Goal: Information Seeking & Learning: Compare options

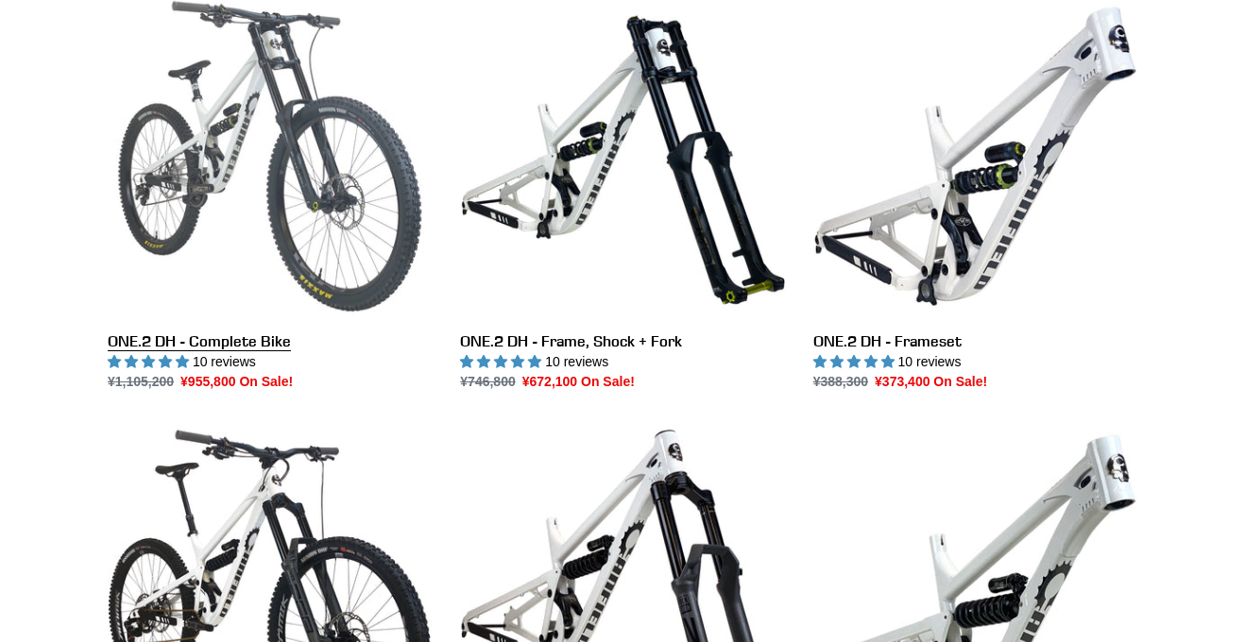
scroll to position [466, 0]
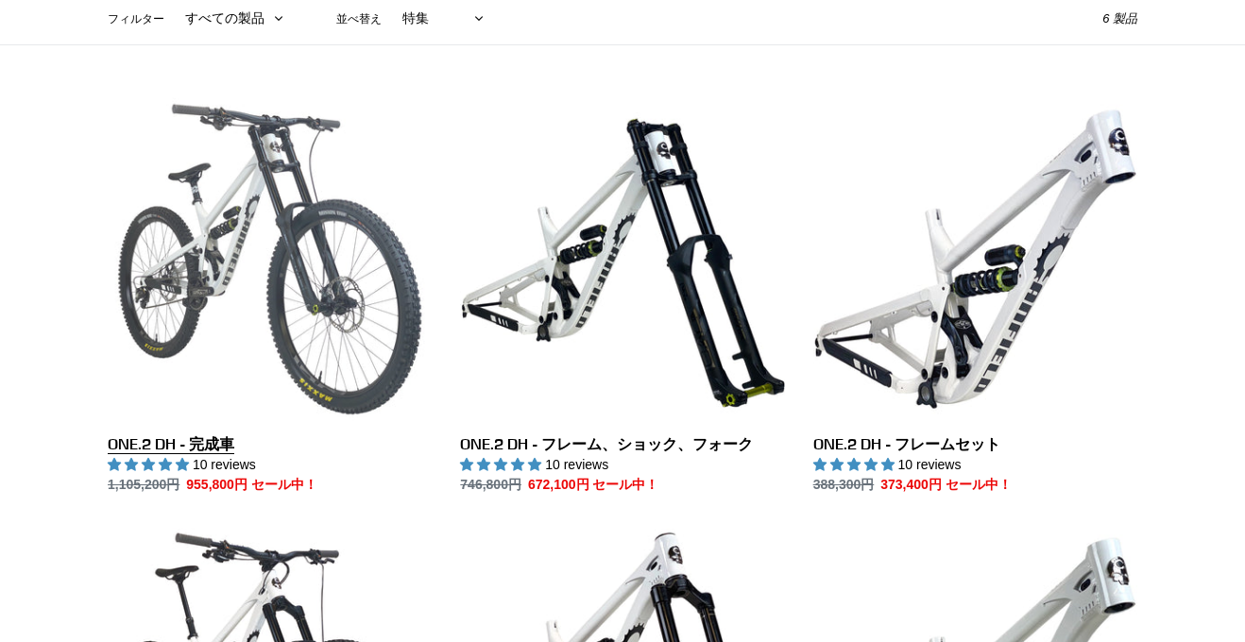
click at [214, 298] on link "ONE.2 DH - 完成車" at bounding box center [270, 296] width 324 height 398
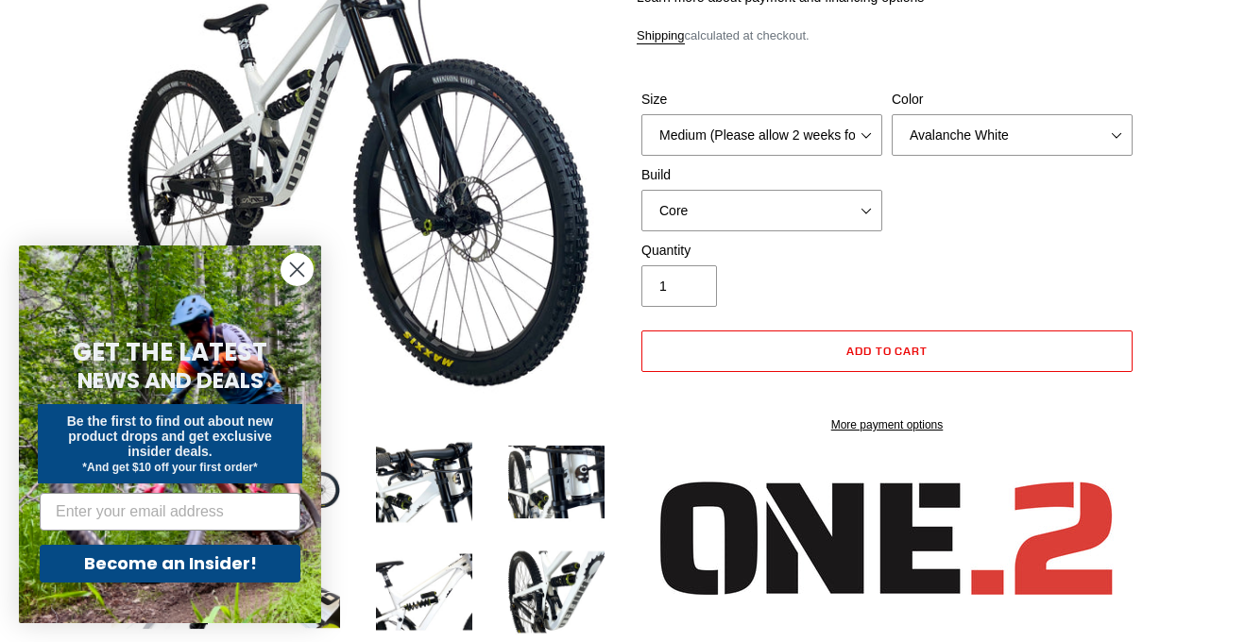
select select "highest-rating"
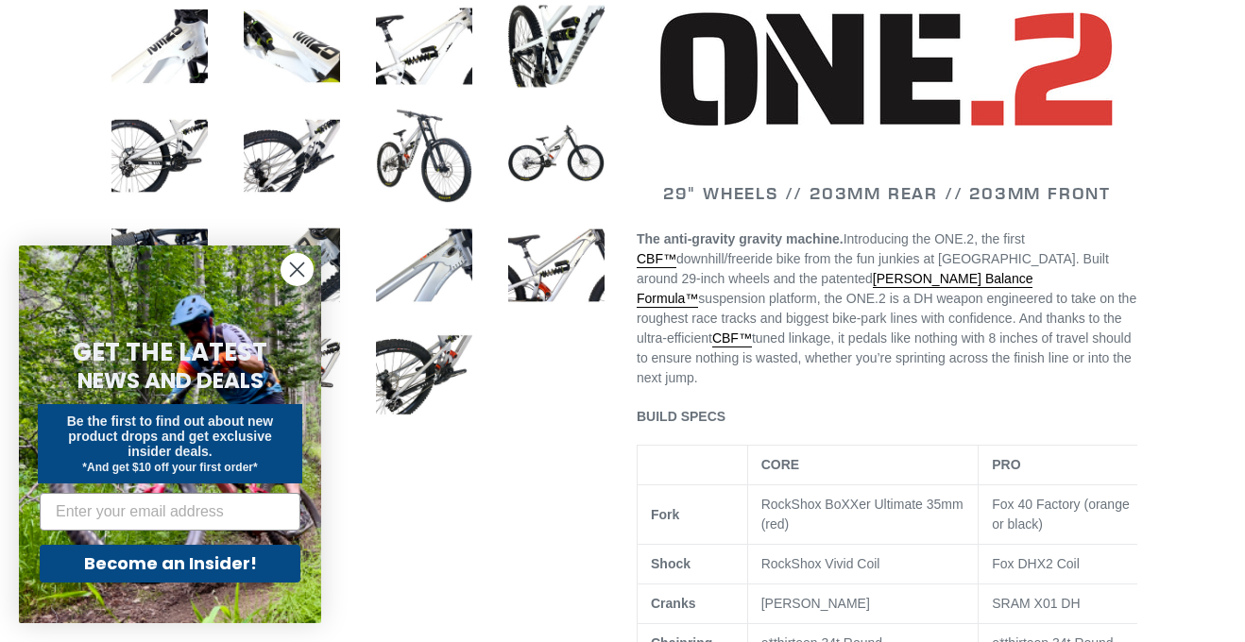
scroll to position [866, 0]
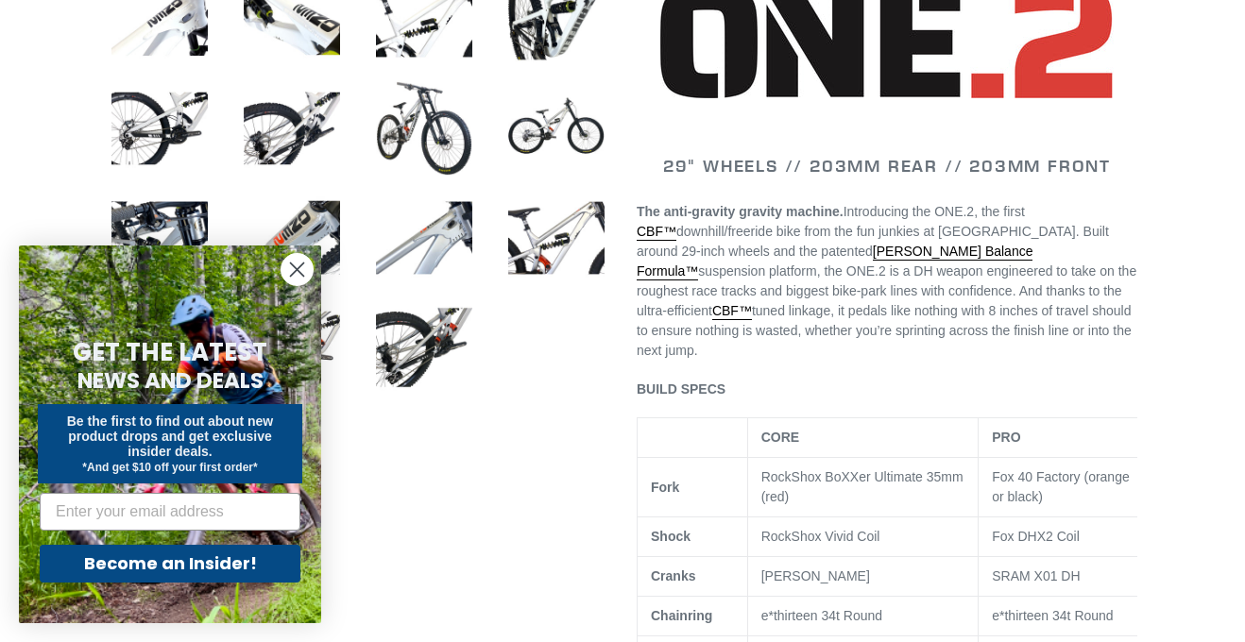
click at [292, 263] on icon "Close dialog" at bounding box center [297, 269] width 13 height 13
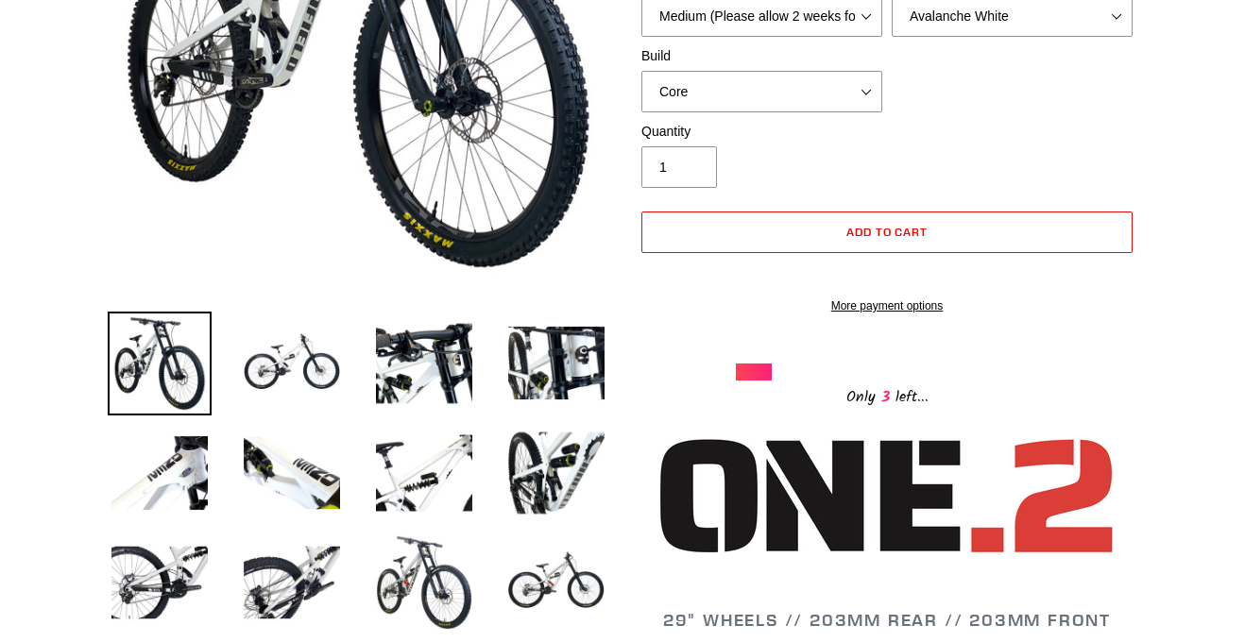
scroll to position [440, 0]
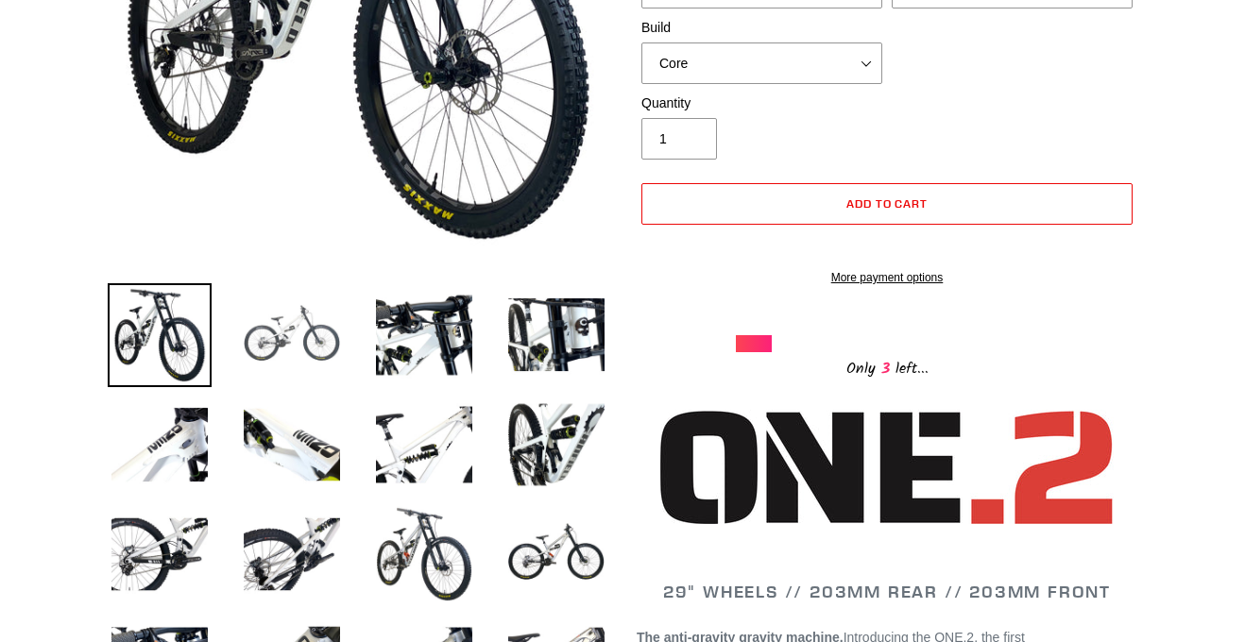
click at [325, 311] on img at bounding box center [292, 335] width 104 height 104
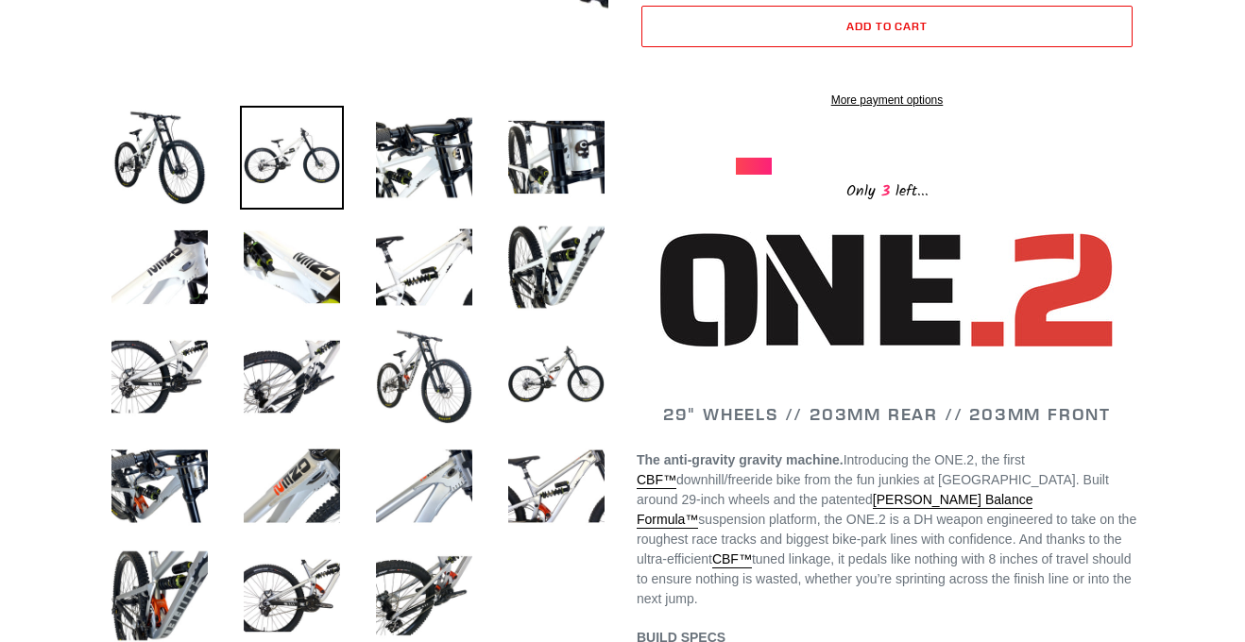
scroll to position [652, 0]
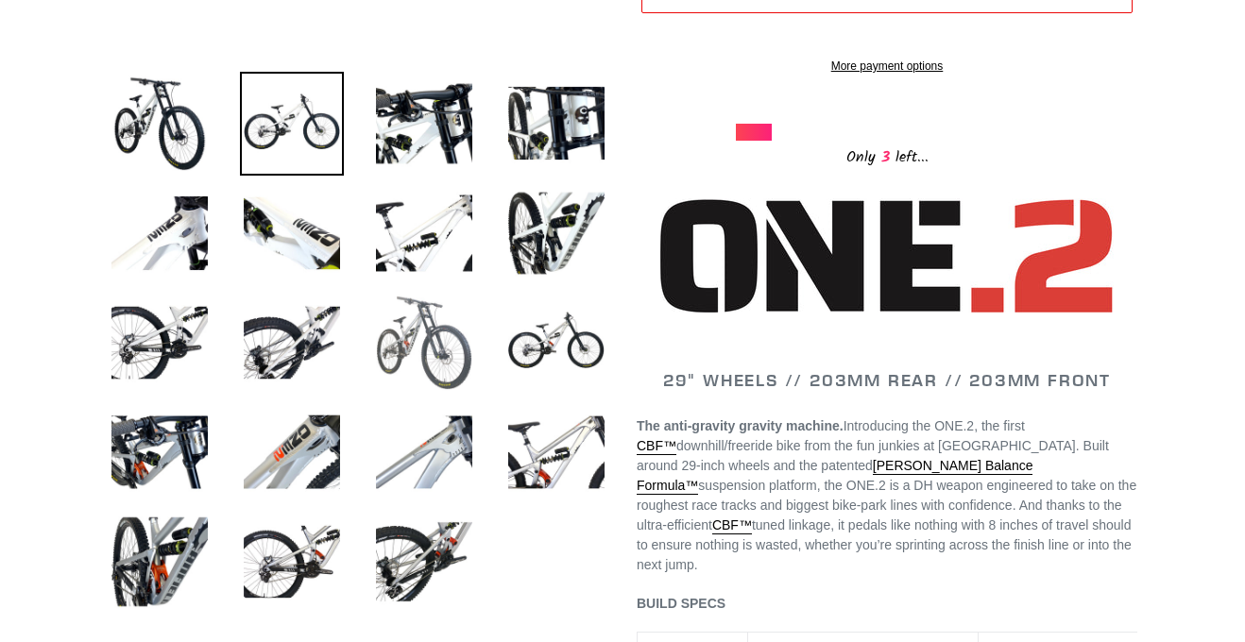
click at [424, 375] on img at bounding box center [424, 343] width 104 height 104
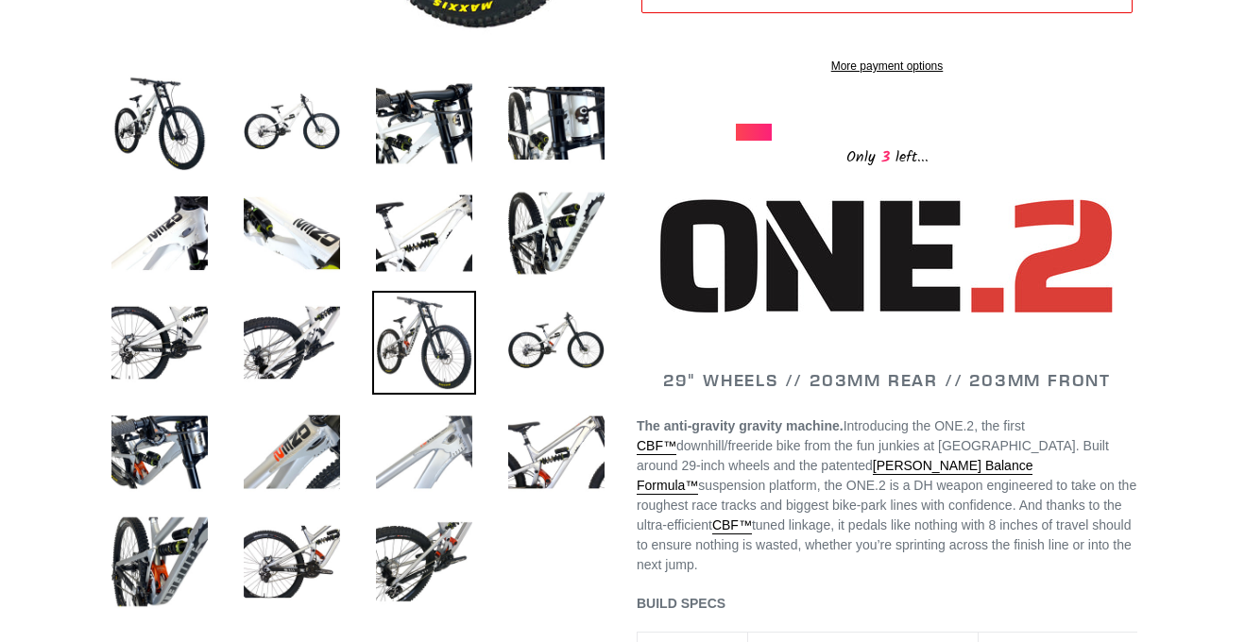
click at [435, 426] on img at bounding box center [424, 452] width 104 height 104
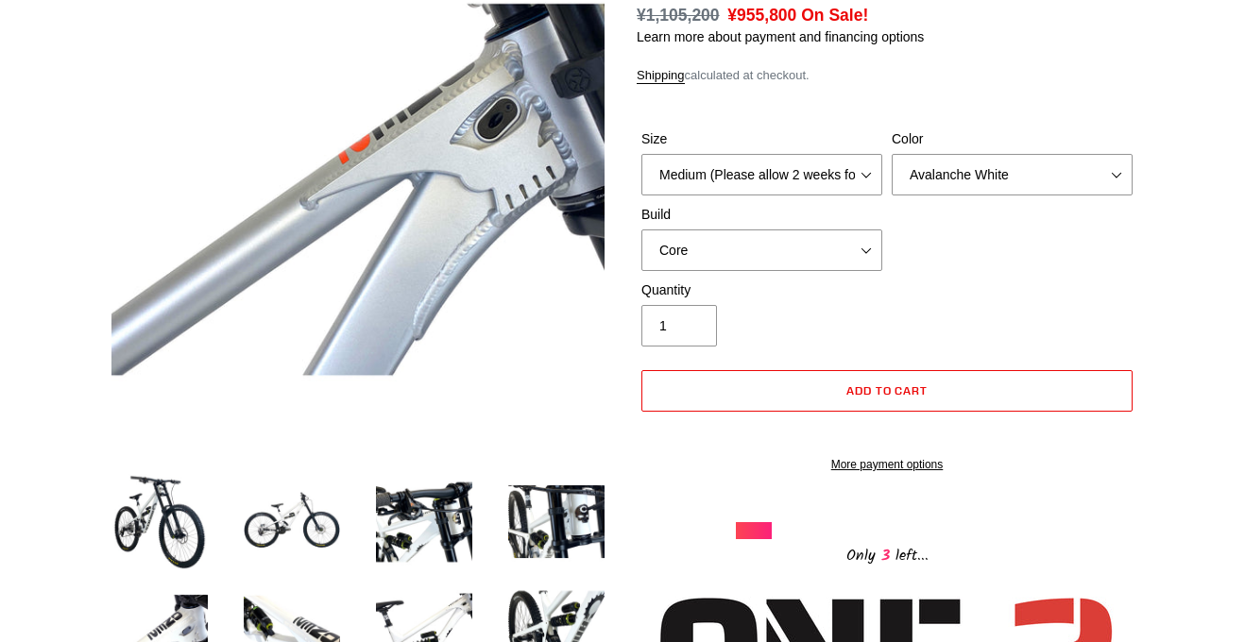
scroll to position [0, 0]
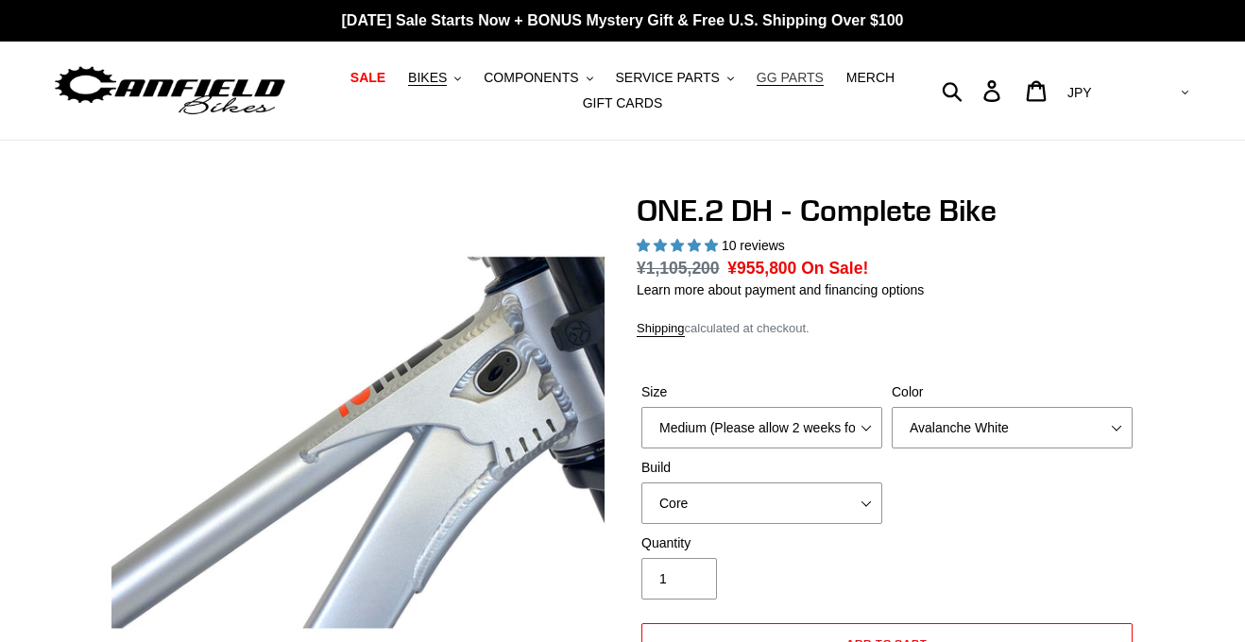
click at [775, 83] on span "GG PARTS" at bounding box center [789, 78] width 67 height 16
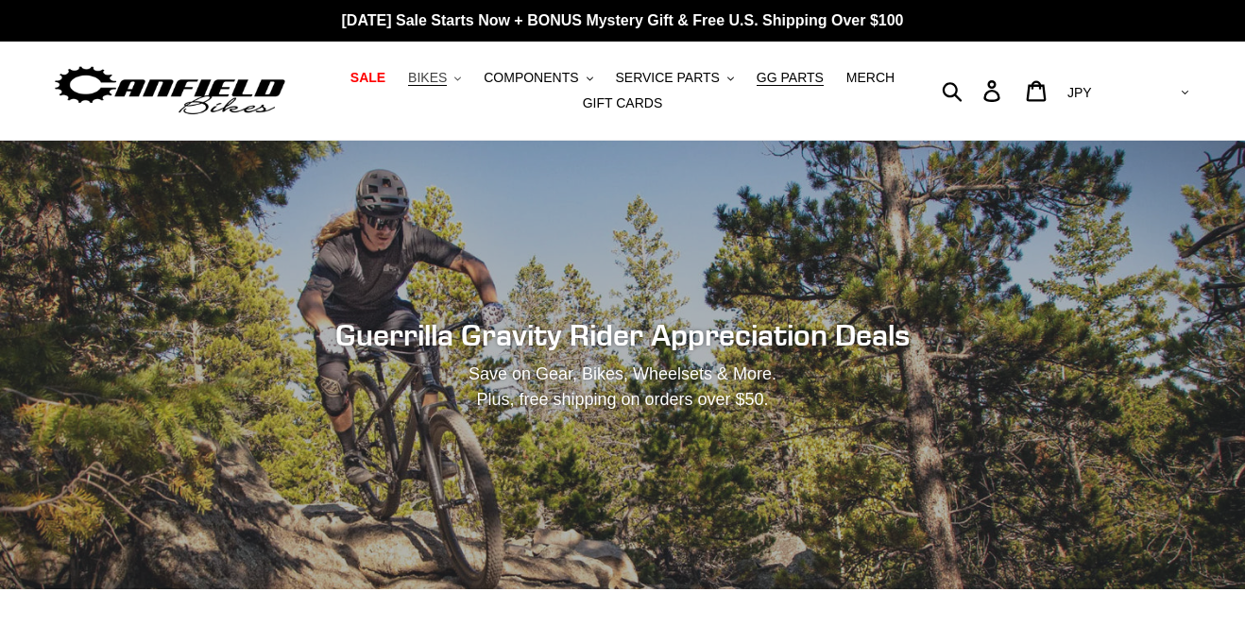
click at [433, 70] on span "BIKES" at bounding box center [427, 78] width 39 height 16
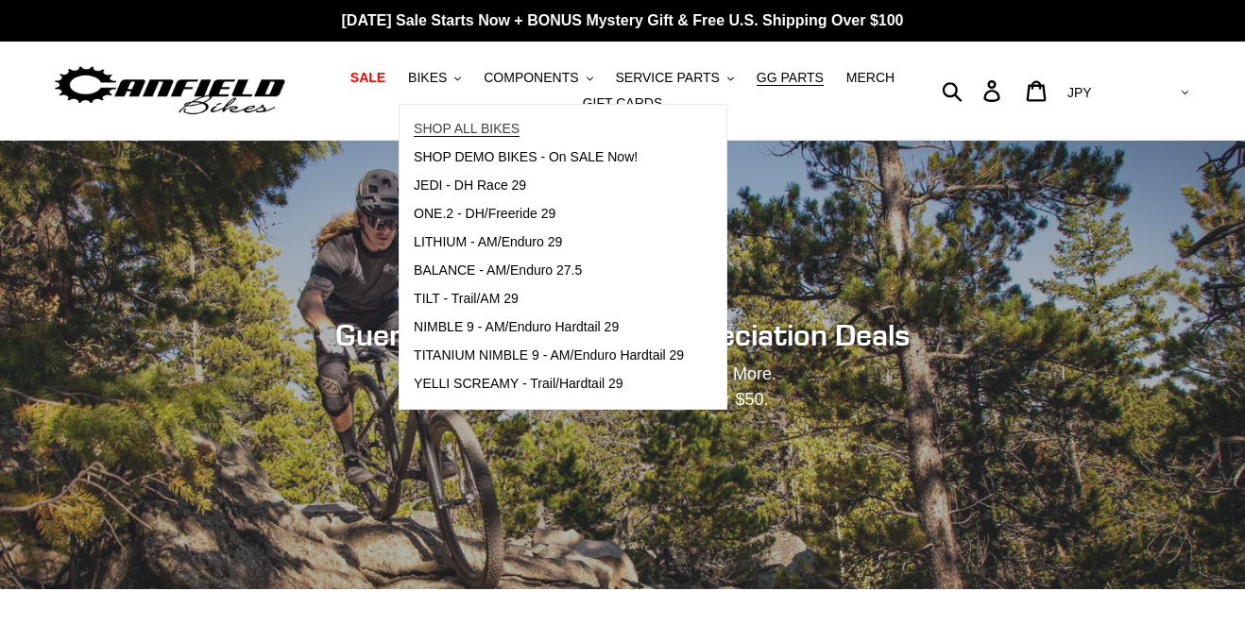
click at [460, 126] on span "SHOP ALL BIKES" at bounding box center [467, 129] width 106 height 16
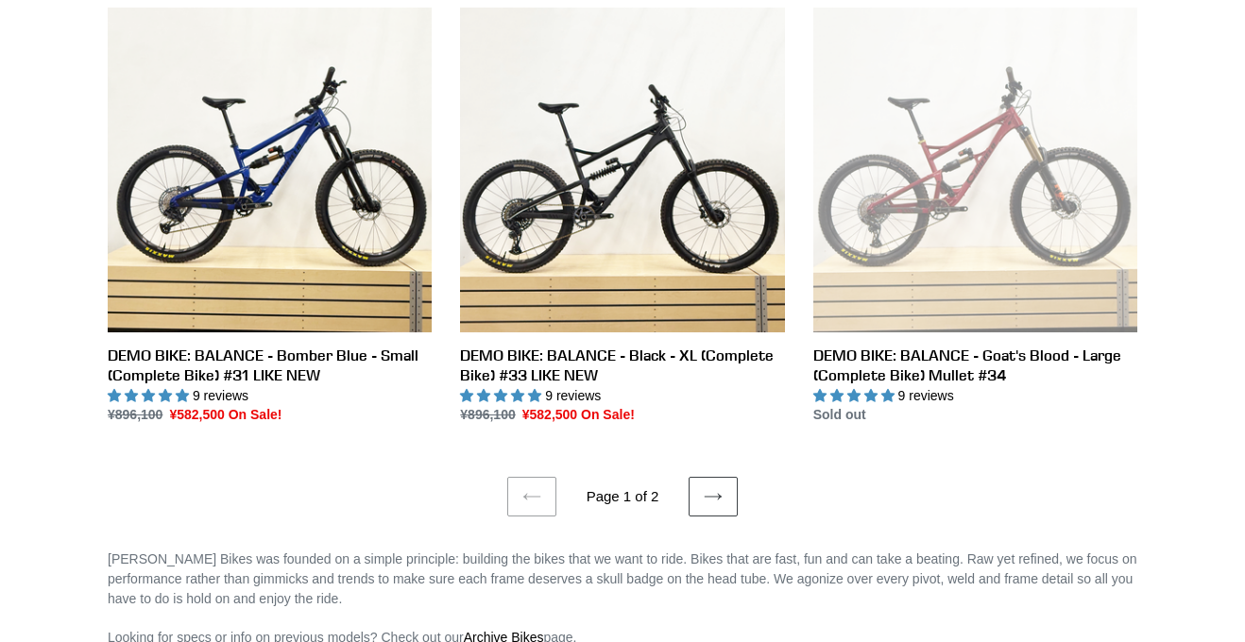
scroll to position [3572, 0]
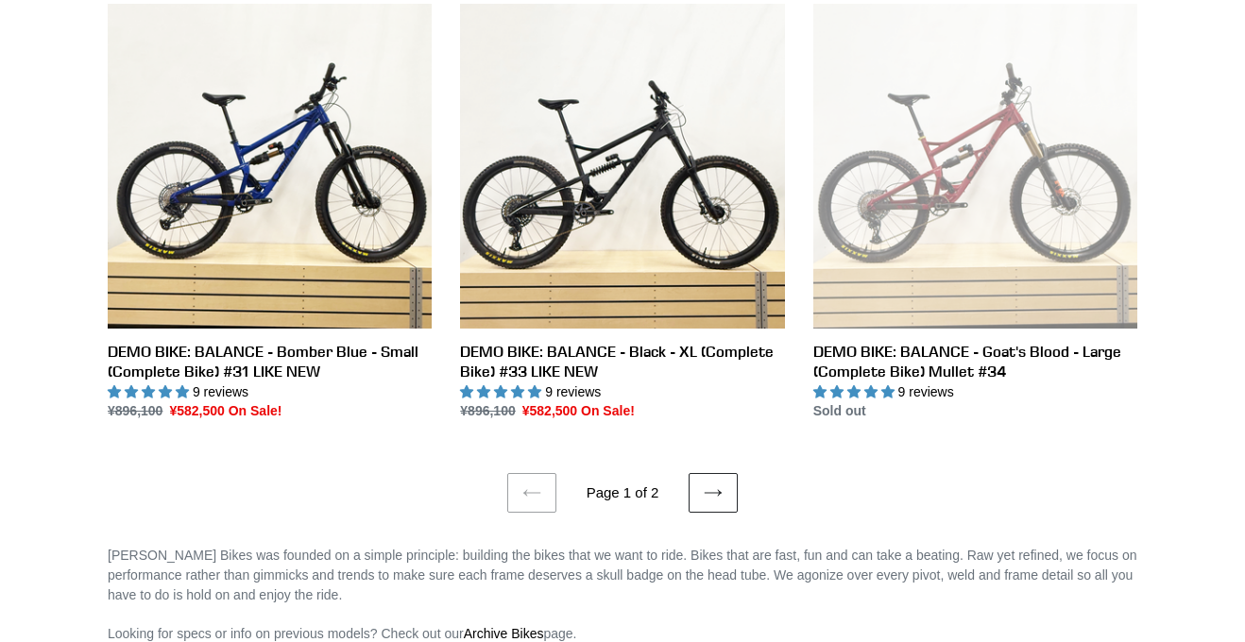
click at [708, 483] on link "Next page" at bounding box center [712, 493] width 49 height 40
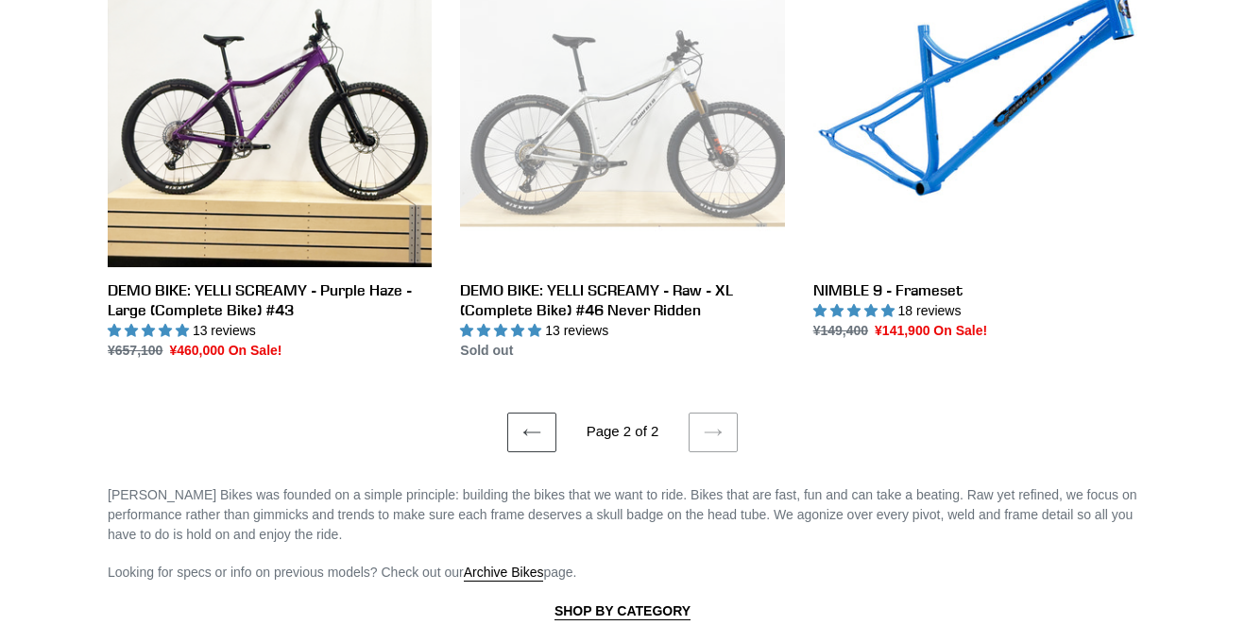
scroll to position [1977, 0]
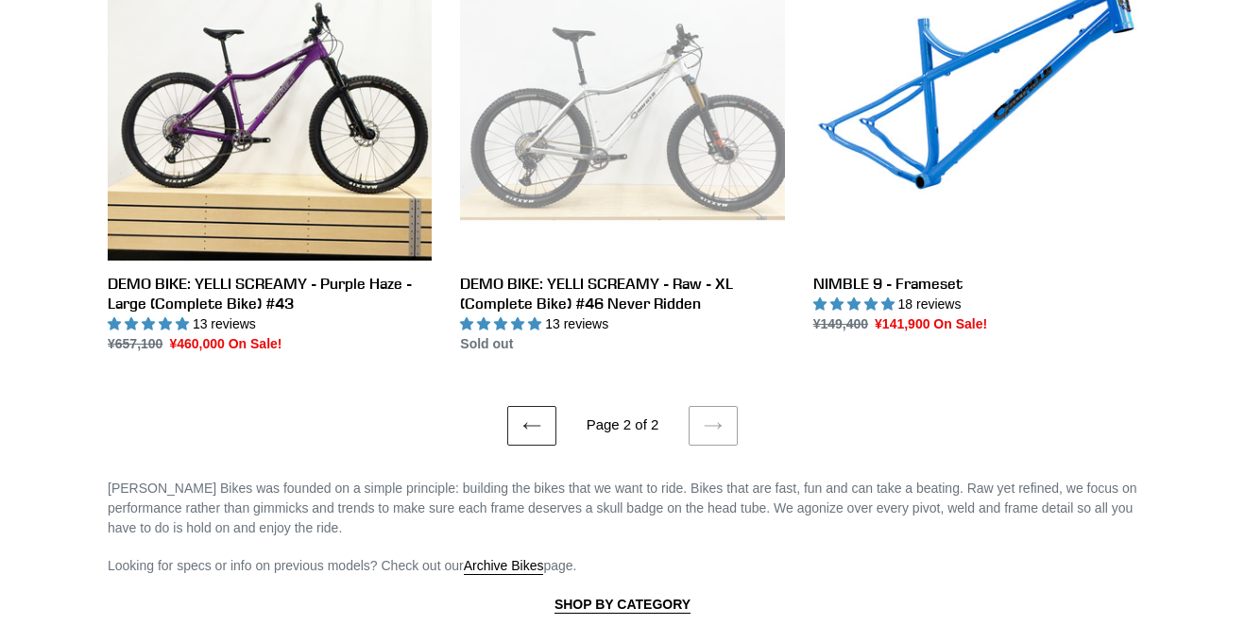
click at [548, 424] on link "Previous page" at bounding box center [531, 426] width 49 height 40
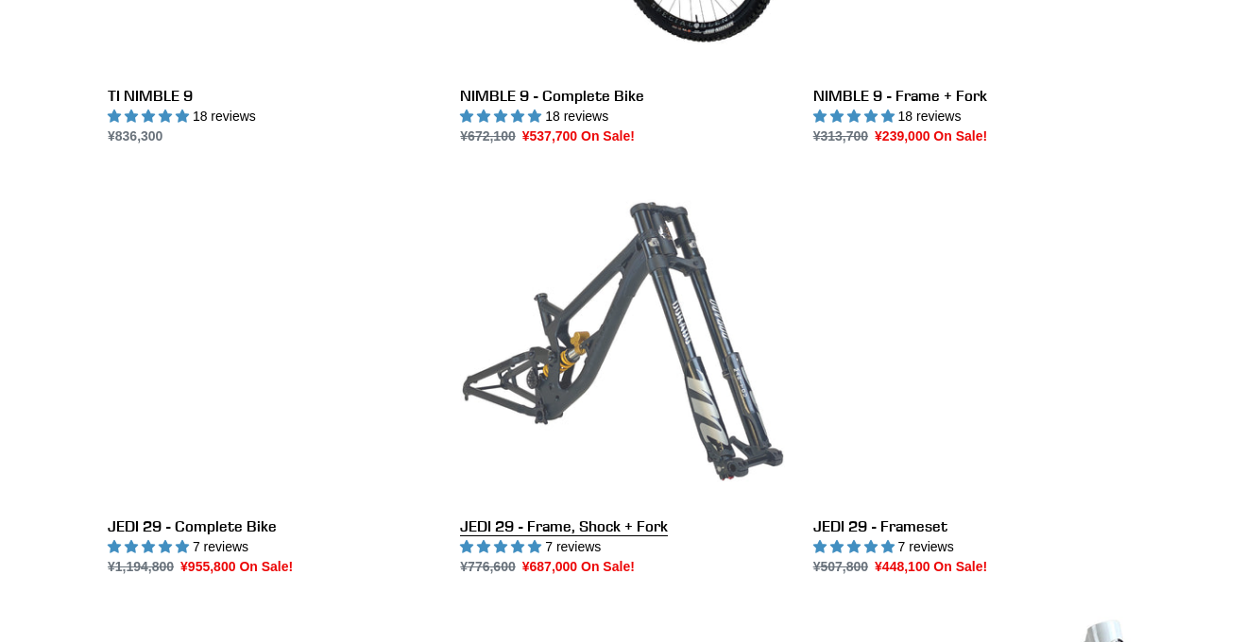
scroll to position [2111, 0]
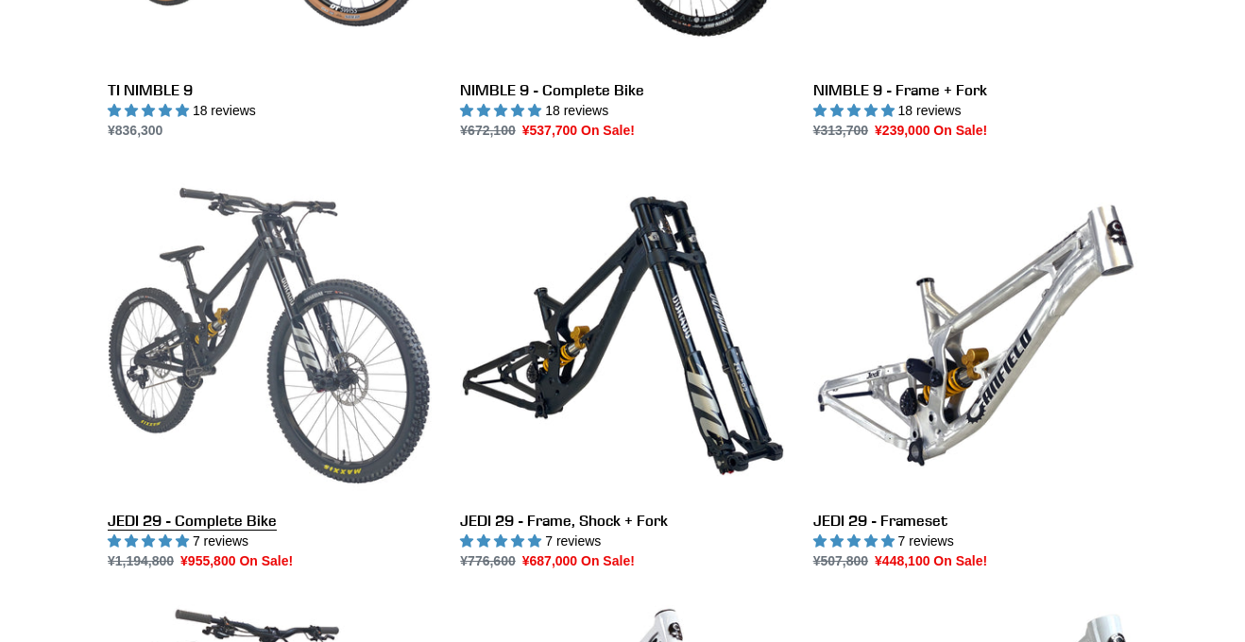
click at [257, 424] on link "JEDI 29 - Complete Bike" at bounding box center [270, 373] width 324 height 398
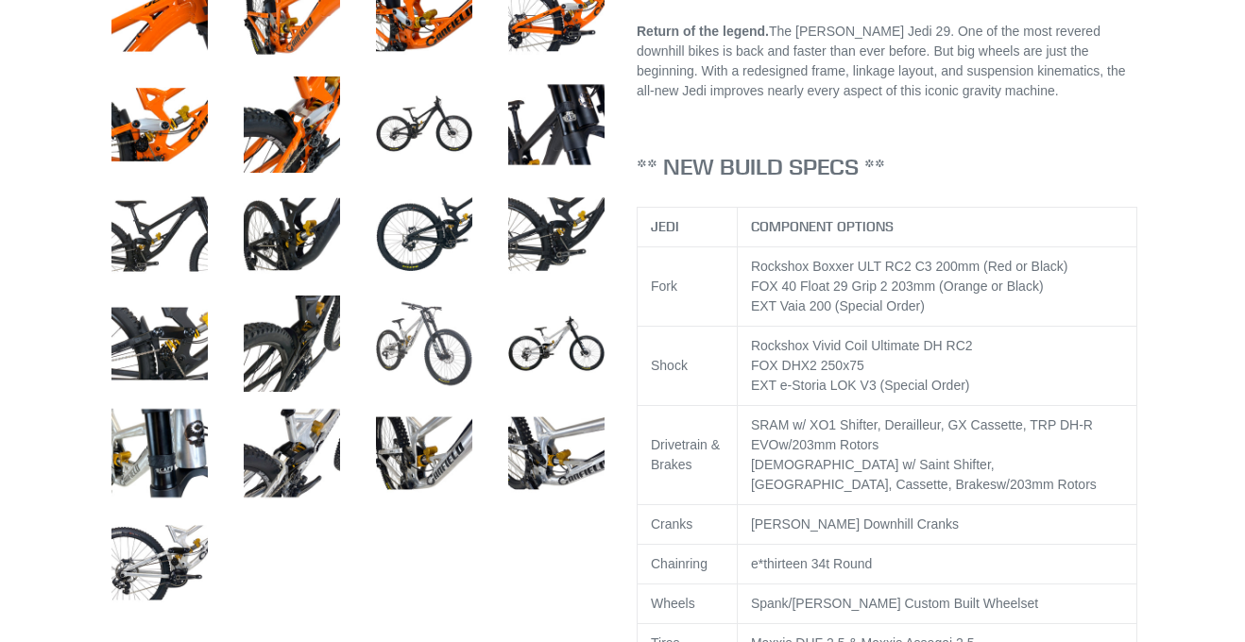
select select "highest-rating"
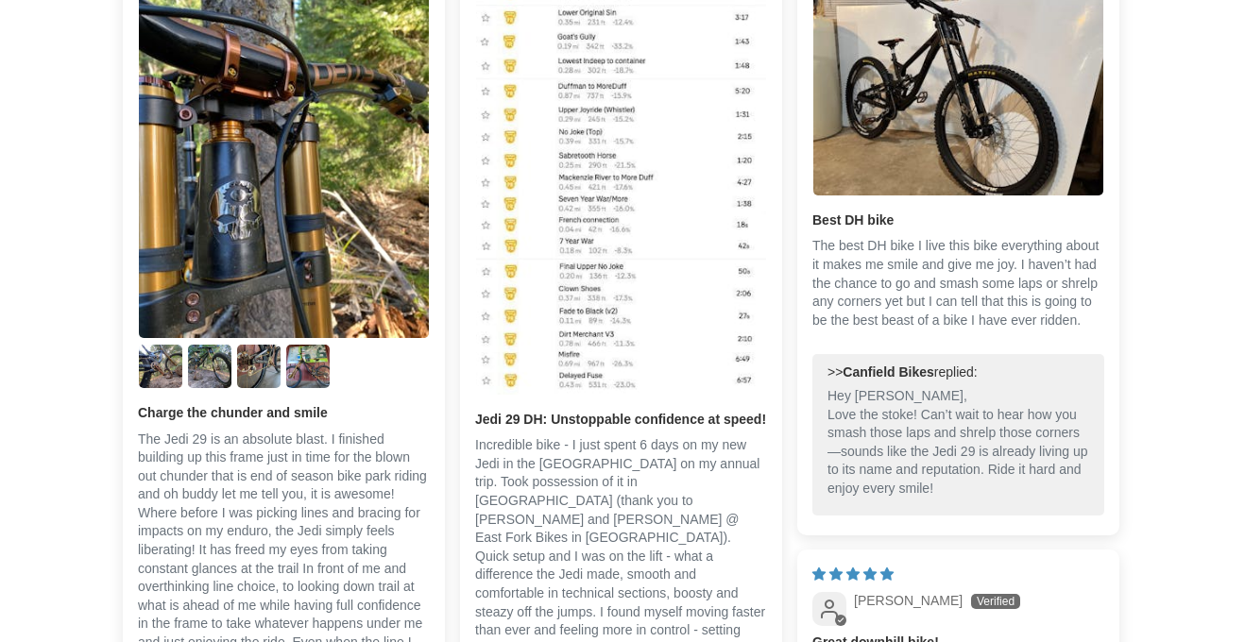
scroll to position [4861, 0]
click at [295, 352] on img "Link to user picture 5" at bounding box center [307, 365] width 43 height 43
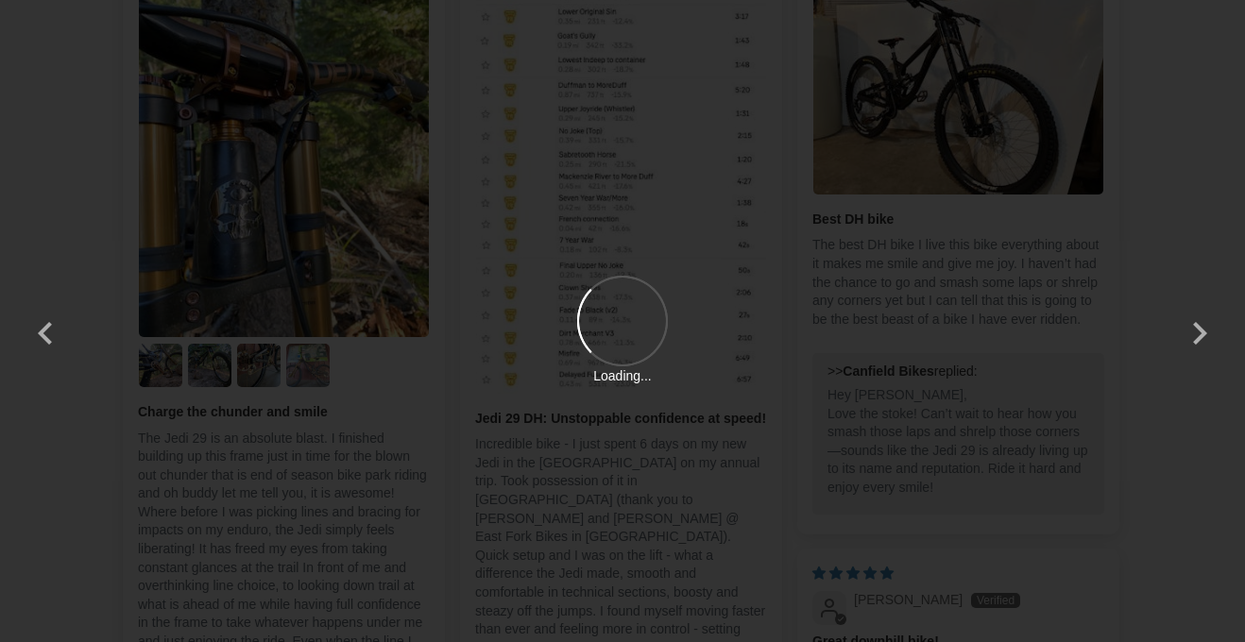
scroll to position [0, 0]
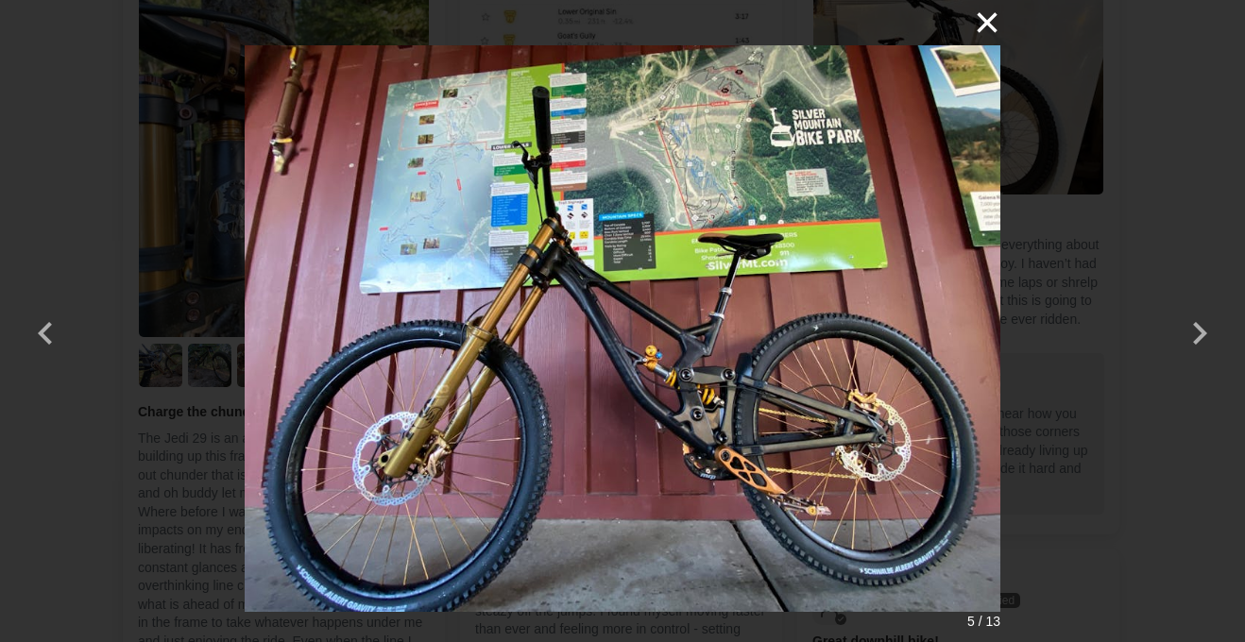
click at [986, 28] on button "×" at bounding box center [977, 22] width 45 height 45
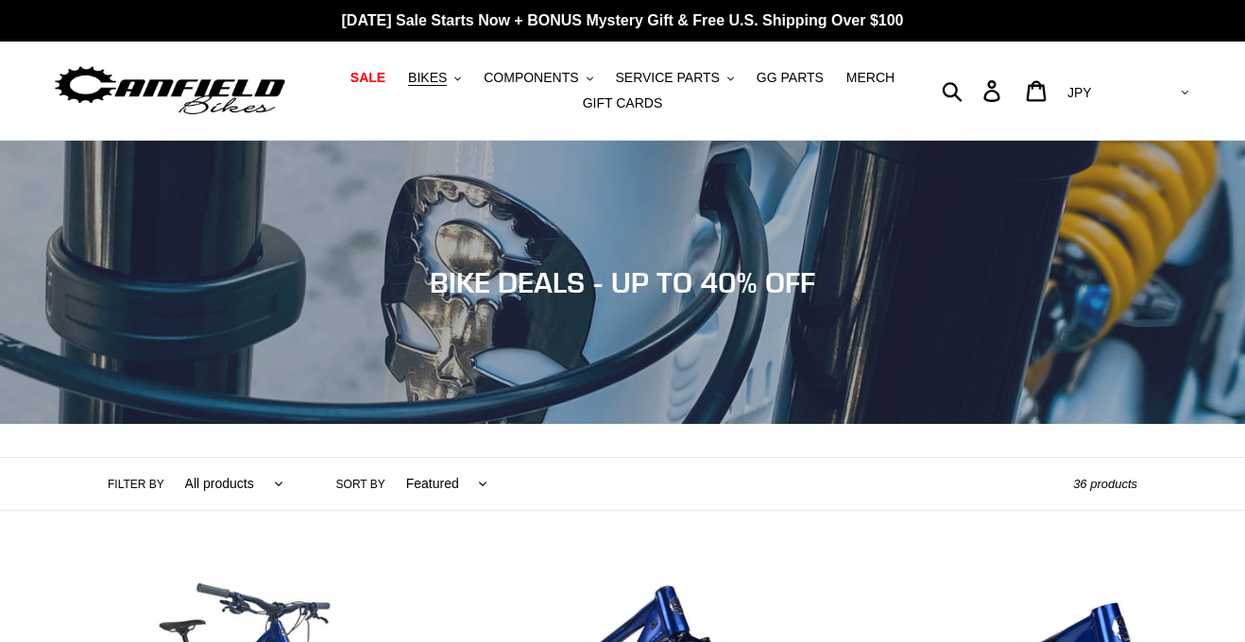
scroll to position [2111, 0]
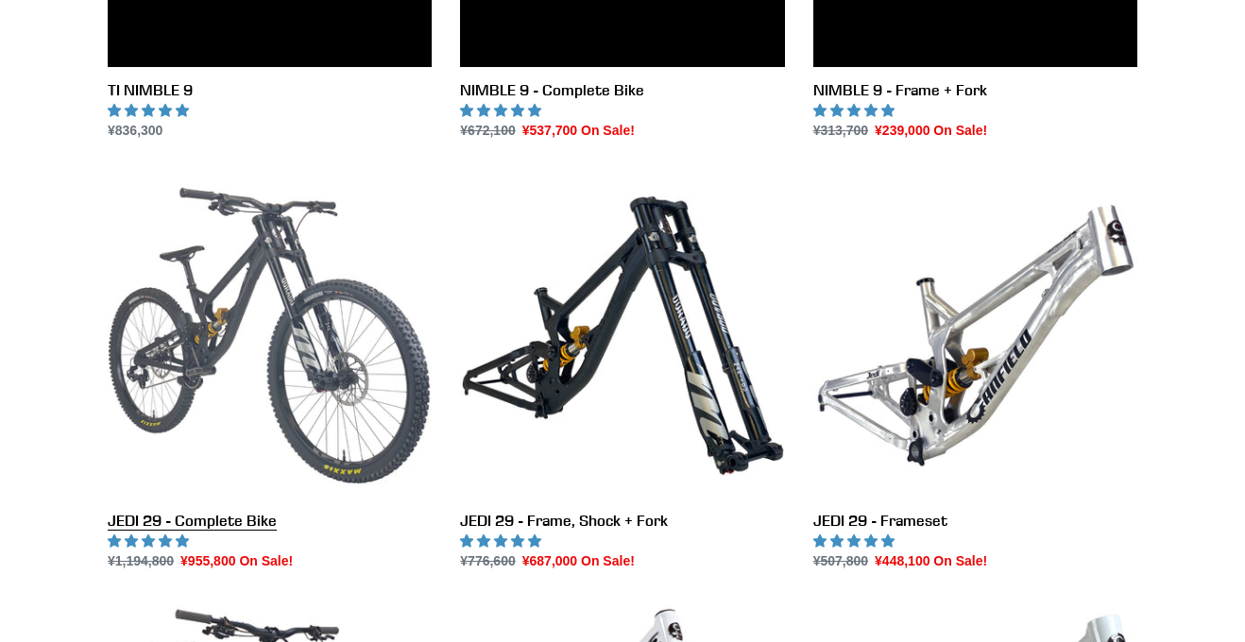
click at [379, 195] on link "JEDI 29 - Complete Bike" at bounding box center [270, 373] width 324 height 398
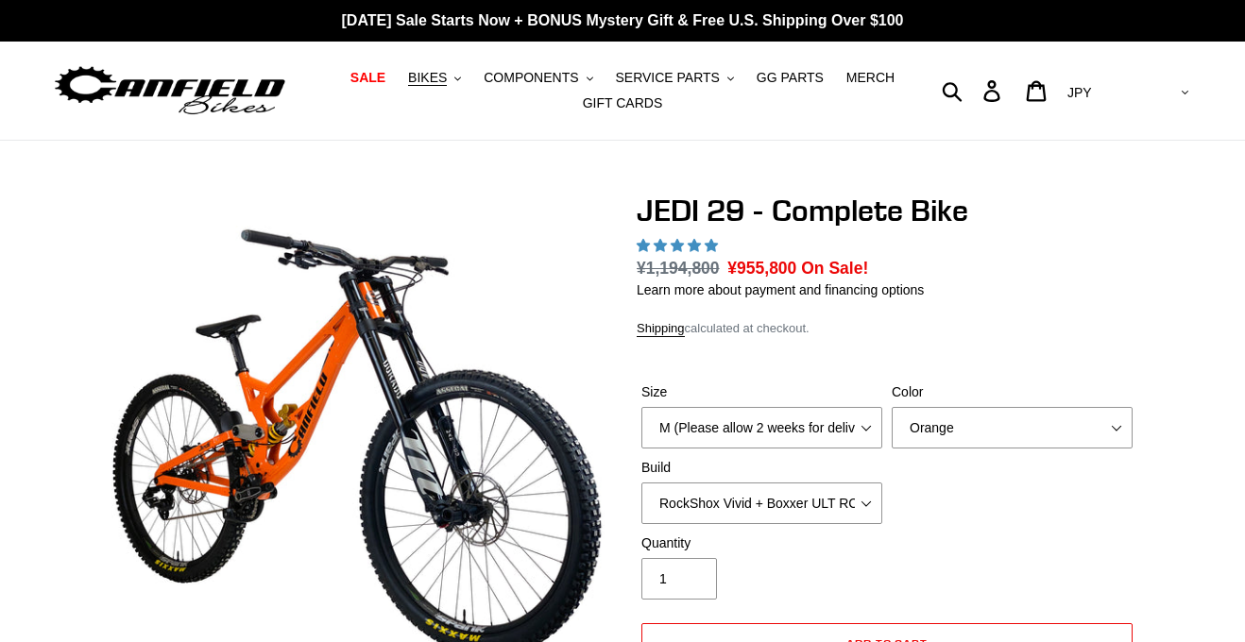
select select "highest-rating"
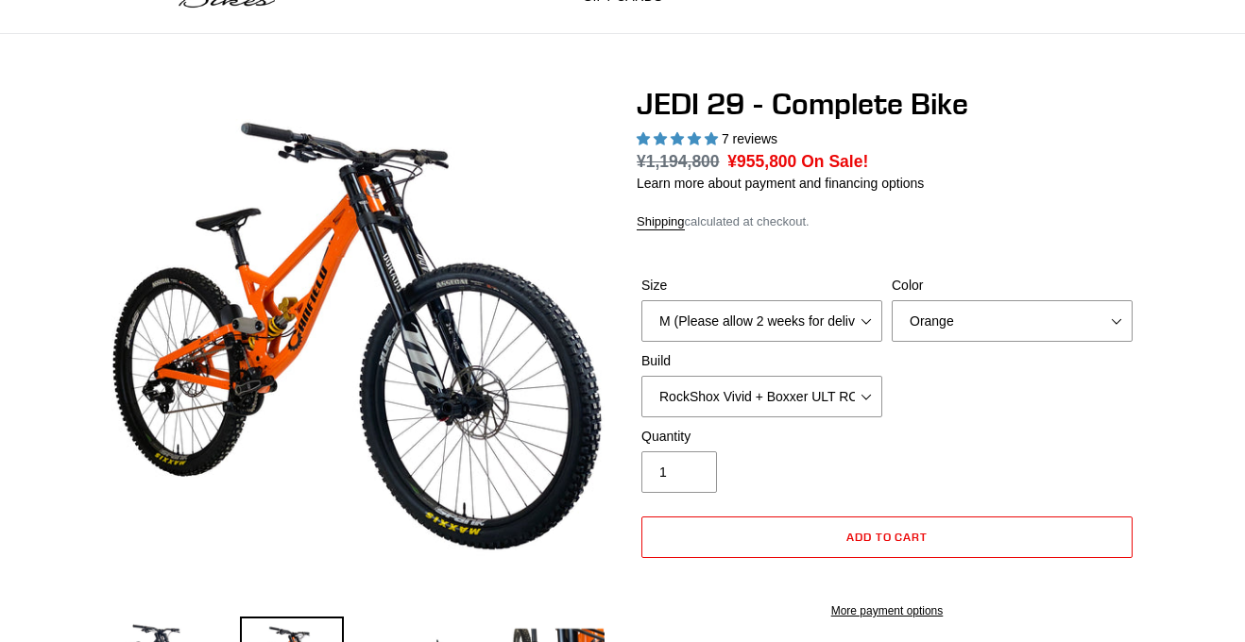
scroll to position [102, 0]
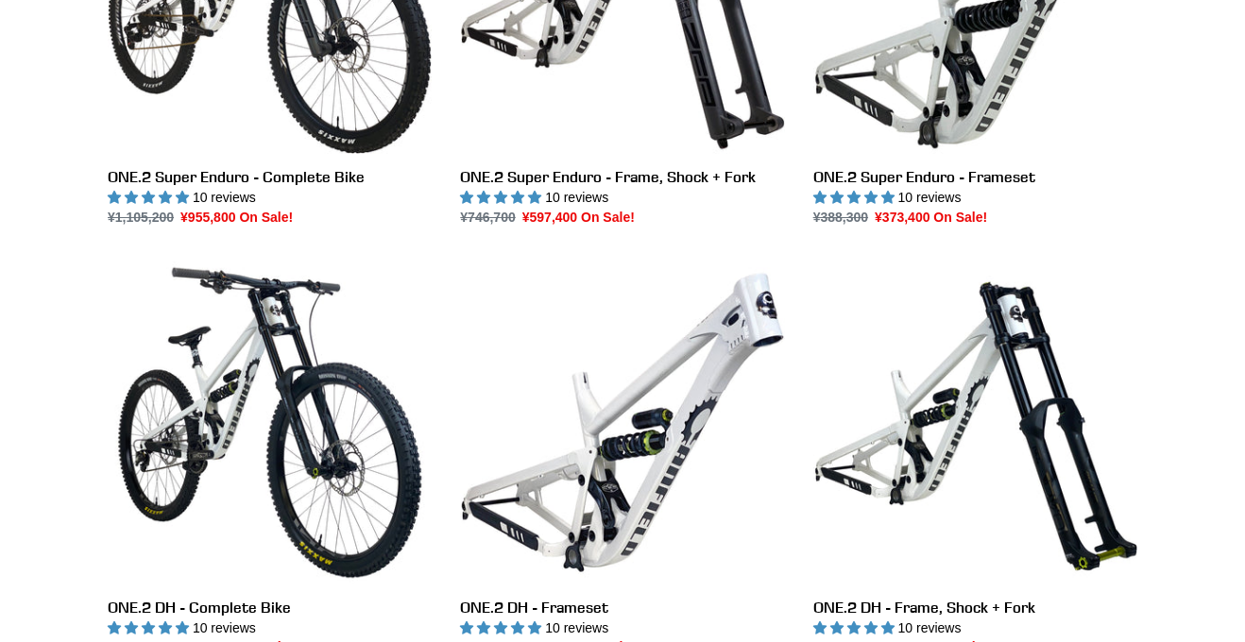
scroll to position [2953, 0]
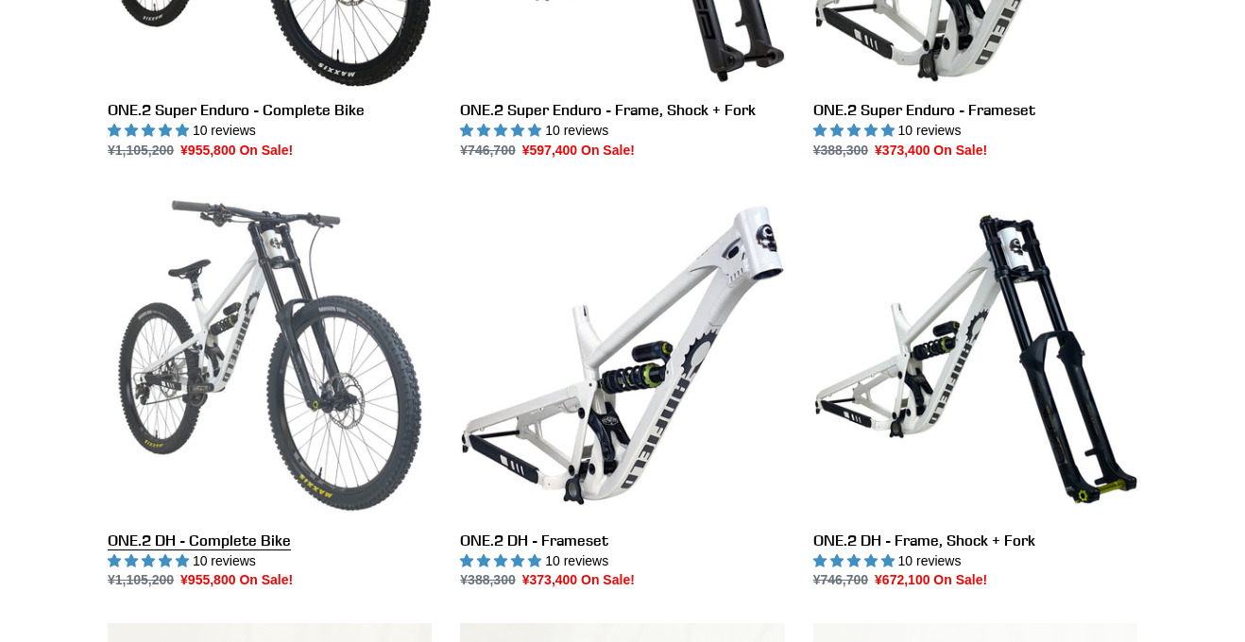
click at [357, 457] on link "ONE.2 DH - Complete Bike" at bounding box center [270, 393] width 324 height 398
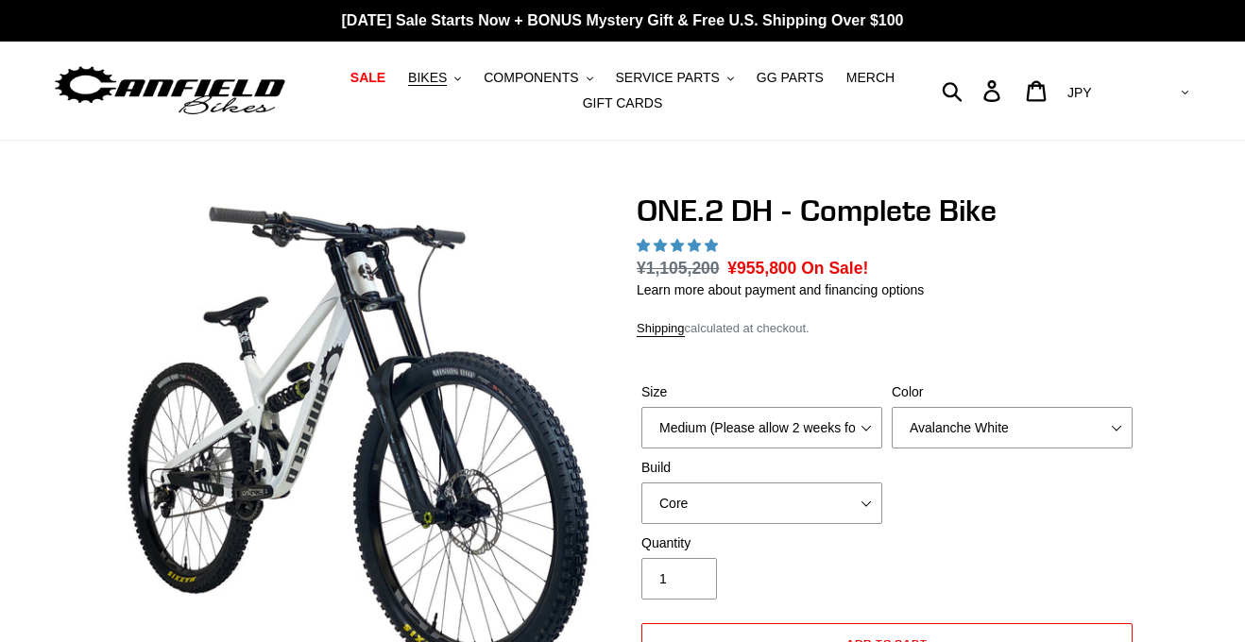
scroll to position [195, 0]
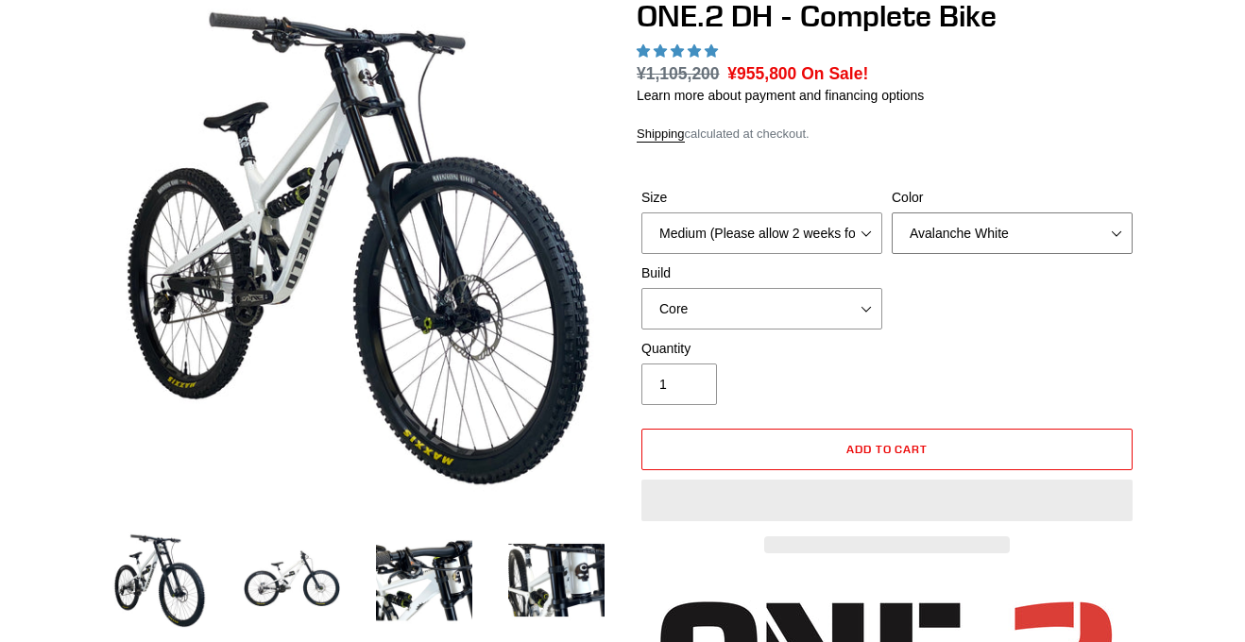
click at [1118, 243] on select "Avalanche White Bentonite Grey" at bounding box center [1011, 233] width 241 height 42
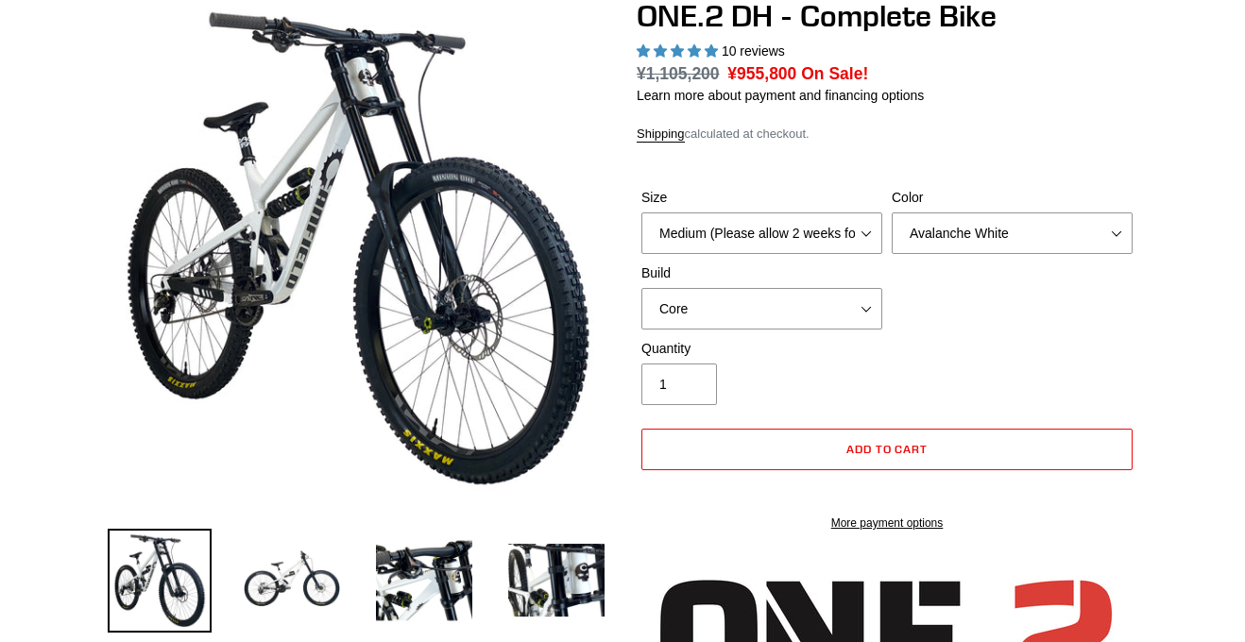
select select "highest-rating"
